Goal: Information Seeking & Learning: Understand process/instructions

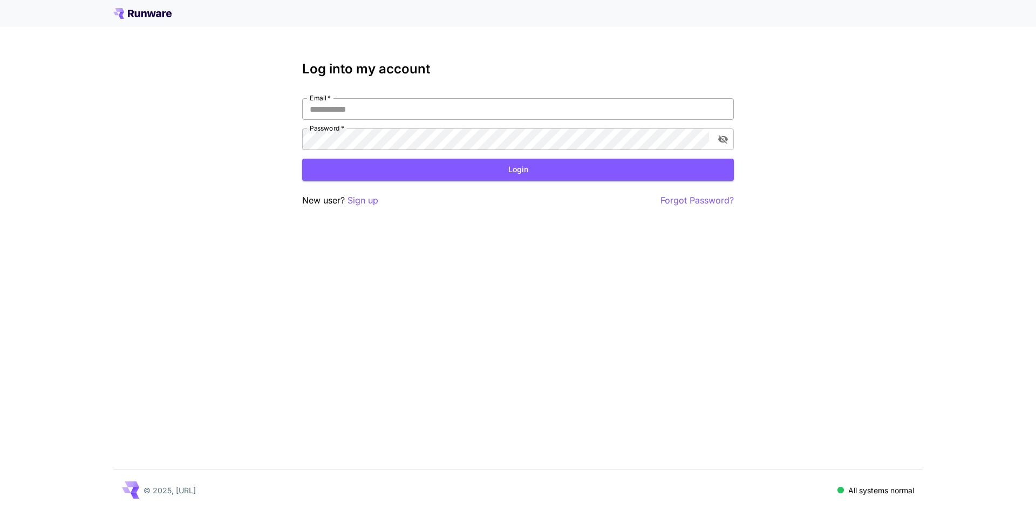
click at [473, 112] on input "Email   *" at bounding box center [518, 109] width 432 height 22
drag, startPoint x: 542, startPoint y: 107, endPoint x: 548, endPoint y: 111, distance: 6.9
click at [543, 106] on input "Email   *" at bounding box center [518, 109] width 432 height 22
type input "**********"
click at [582, 179] on button "Login" at bounding box center [518, 170] width 432 height 22
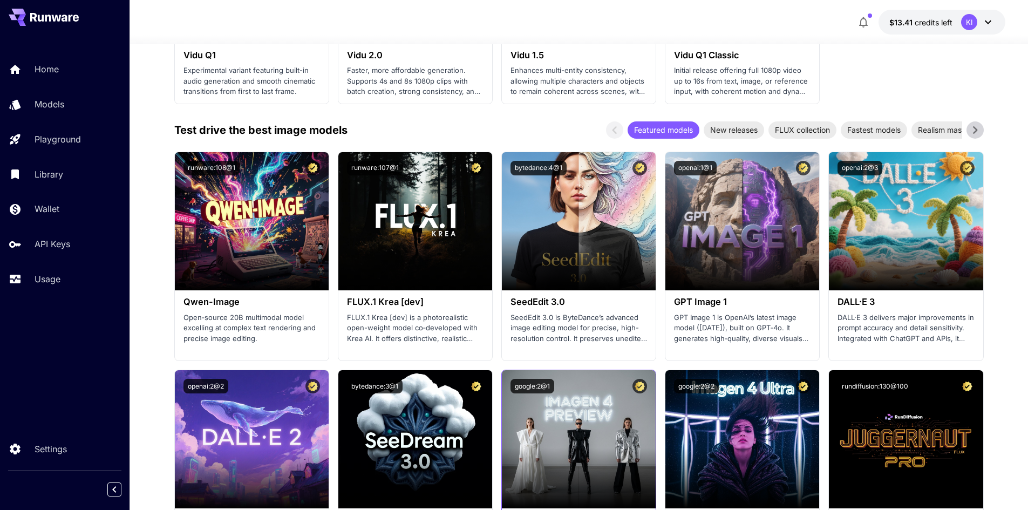
scroll to position [1079, 0]
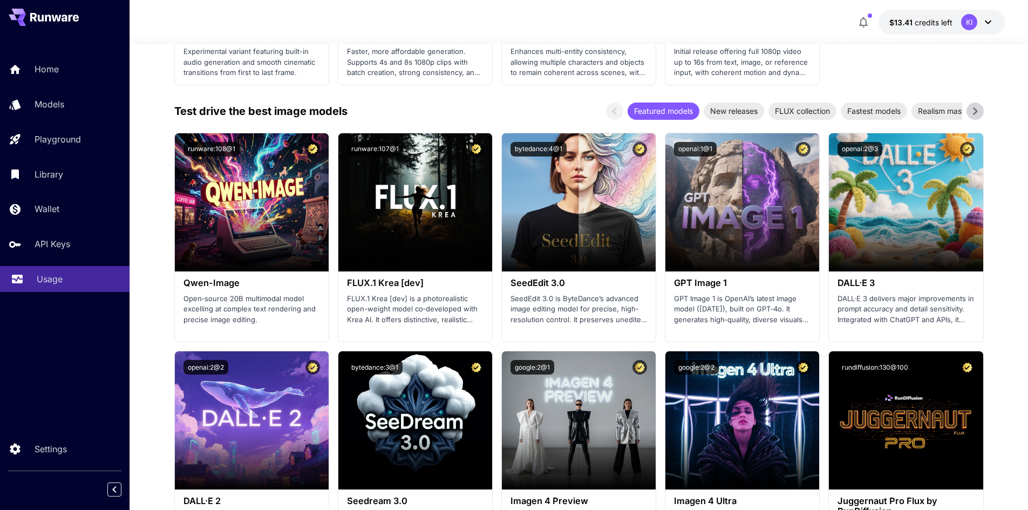
click at [80, 281] on div "Usage" at bounding box center [79, 279] width 84 height 13
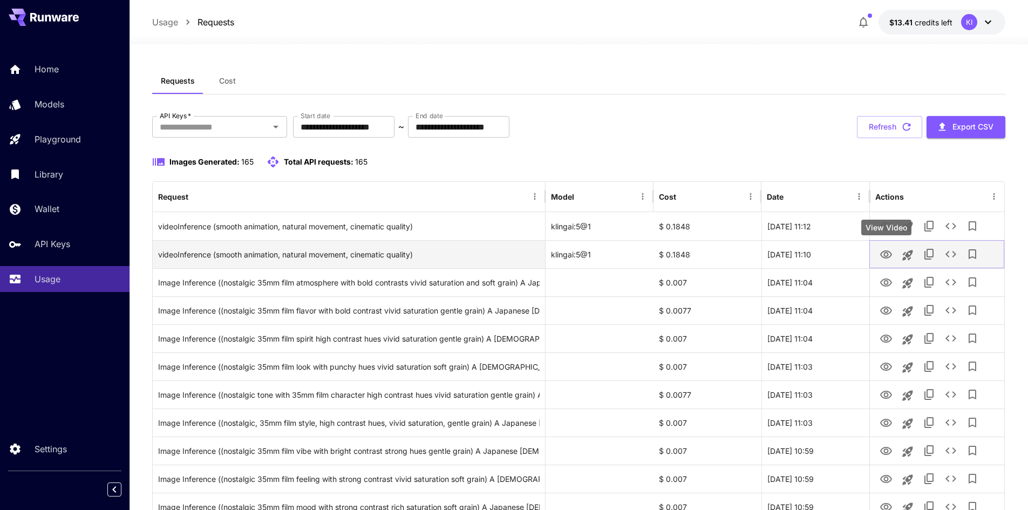
click at [891, 254] on icon "View Video" at bounding box center [886, 254] width 13 height 13
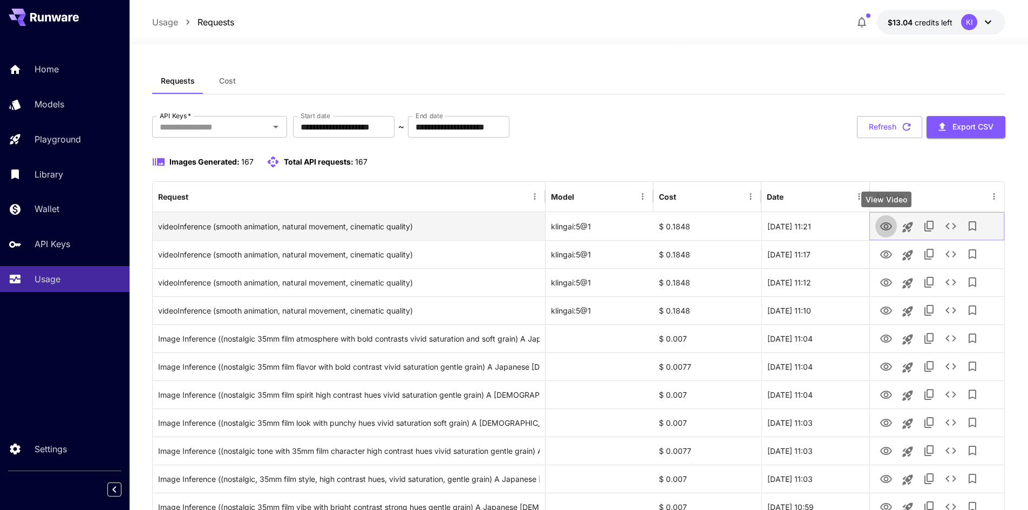
click at [884, 228] on icon "View Video" at bounding box center [886, 226] width 13 height 13
